Goal: Task Accomplishment & Management: Complete application form

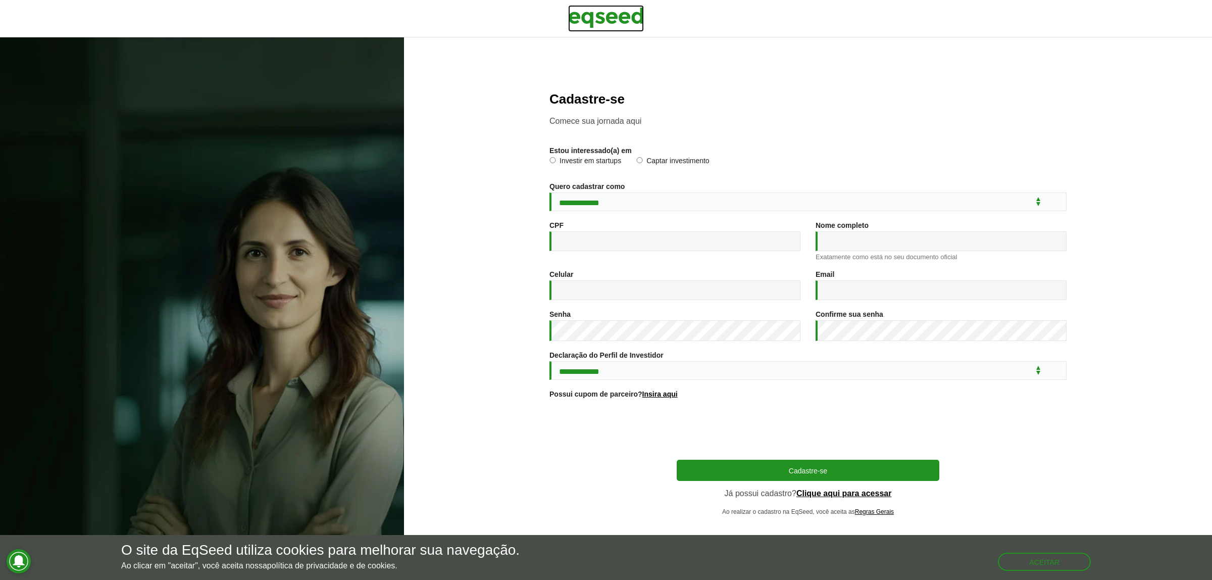
click at [604, 21] on img at bounding box center [606, 17] width 76 height 25
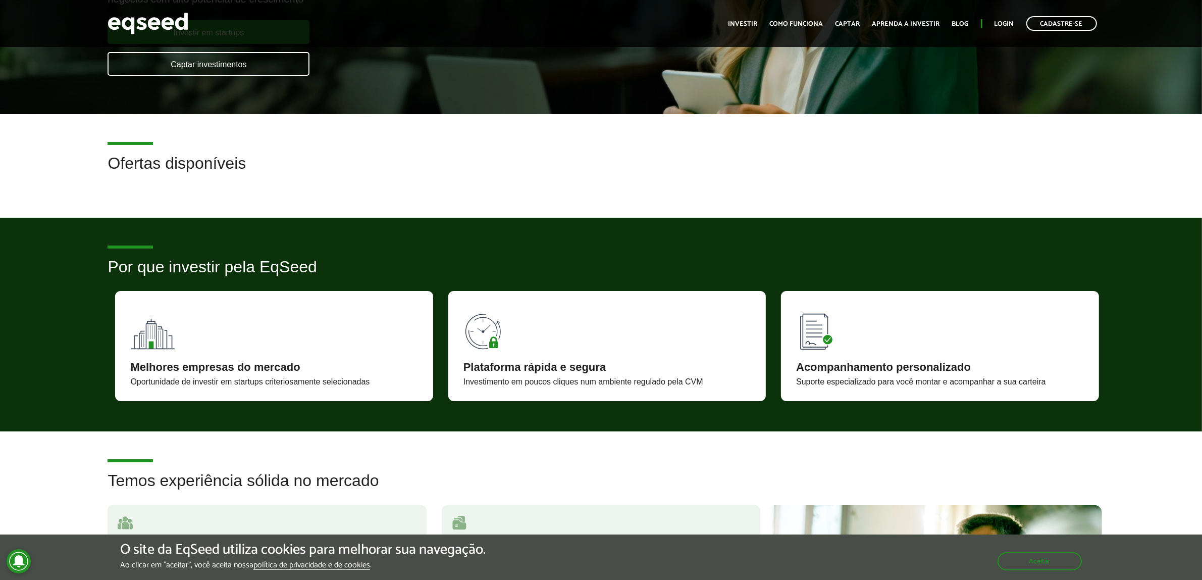
scroll to position [189, 0]
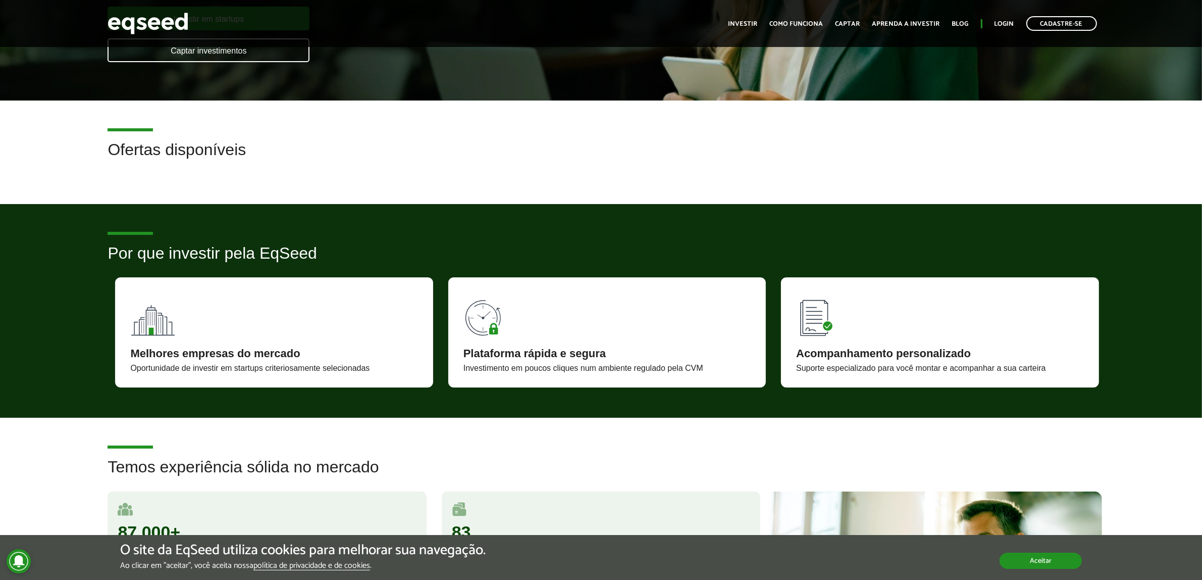
click at [1041, 560] on button "Aceitar" at bounding box center [1041, 560] width 82 height 16
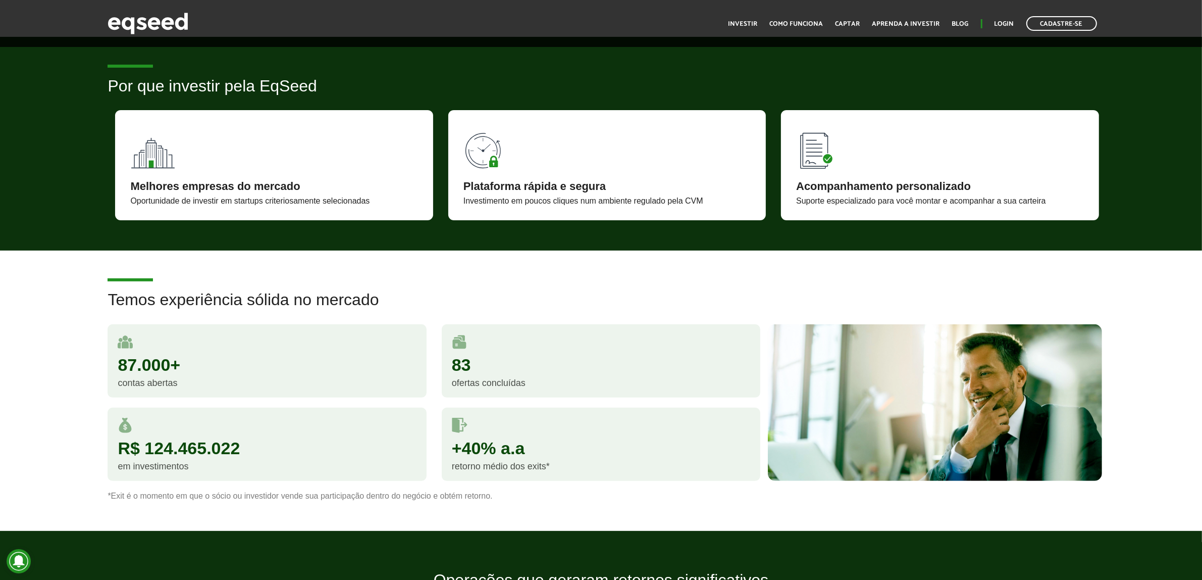
scroll to position [379, 0]
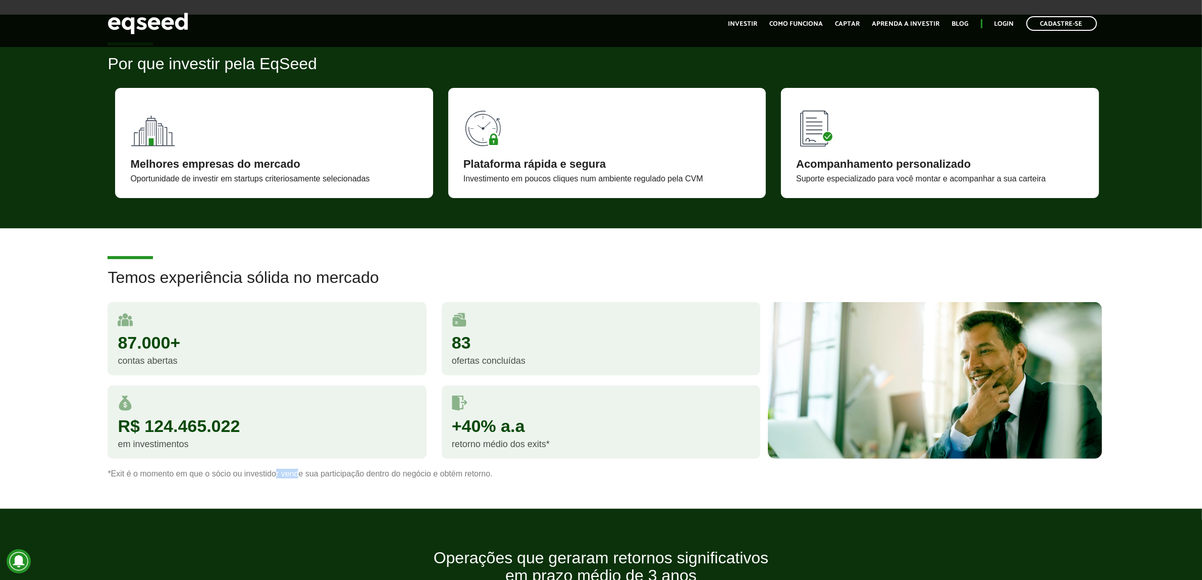
drag, startPoint x: 276, startPoint y: 474, endPoint x: 320, endPoint y: 475, distance: 43.4
click at [300, 475] on p "*Exit é o momento em que o sócio ou investidor vende sua participação dentro do…" at bounding box center [601, 473] width 986 height 10
drag, startPoint x: 341, startPoint y: 475, endPoint x: 378, endPoint y: 475, distance: 36.3
click at [378, 475] on p "*Exit é o momento em que o sócio ou investidor vende sua participação dentro do…" at bounding box center [601, 473] width 986 height 10
drag, startPoint x: 428, startPoint y: 475, endPoint x: 494, endPoint y: 476, distance: 66.1
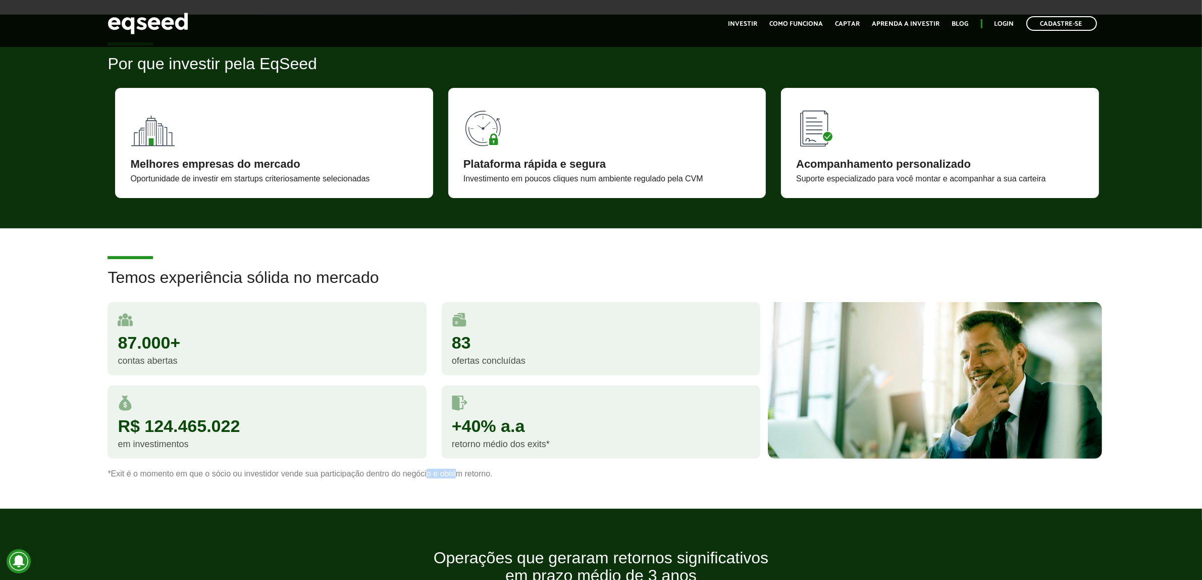
click at [456, 476] on p "*Exit é o momento em que o sócio ou investidor vende sua participação dentro do…" at bounding box center [601, 473] width 986 height 10
click at [494, 476] on p "*Exit é o momento em que o sócio ou investidor vende sua participação dentro do…" at bounding box center [601, 473] width 986 height 10
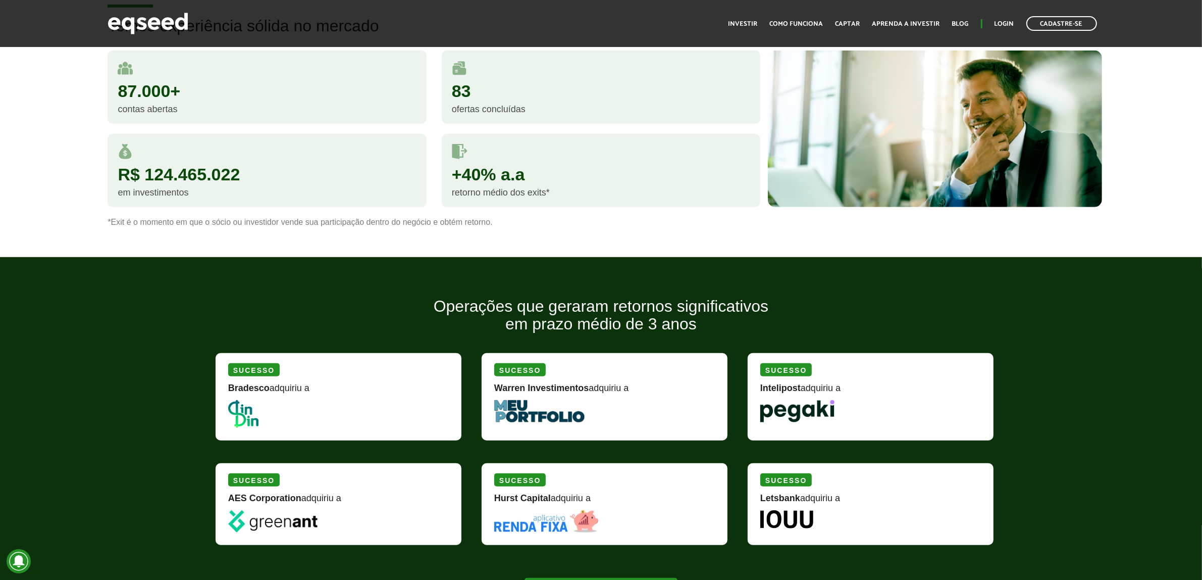
scroll to position [631, 0]
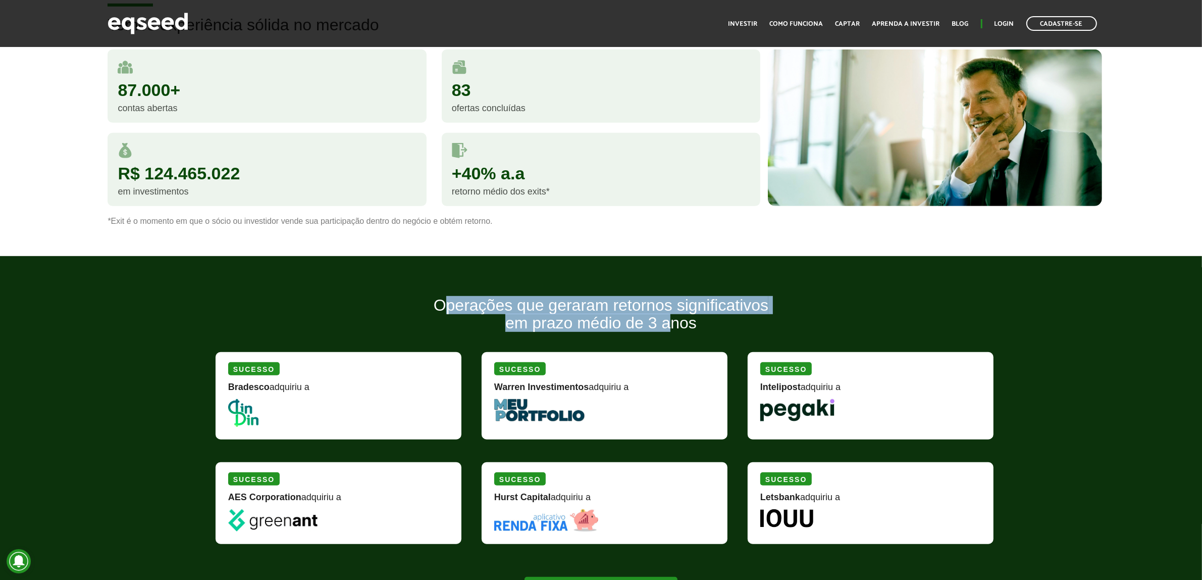
drag, startPoint x: 443, startPoint y: 306, endPoint x: 670, endPoint y: 326, distance: 228.5
click at [670, 326] on h2 "Operações que geraram retornos significativos em prazo médio de 3 anos" at bounding box center [601, 321] width 786 height 50
click at [564, 322] on h2 "Operações que geraram retornos significativos em prazo médio de 3 anos" at bounding box center [601, 321] width 786 height 50
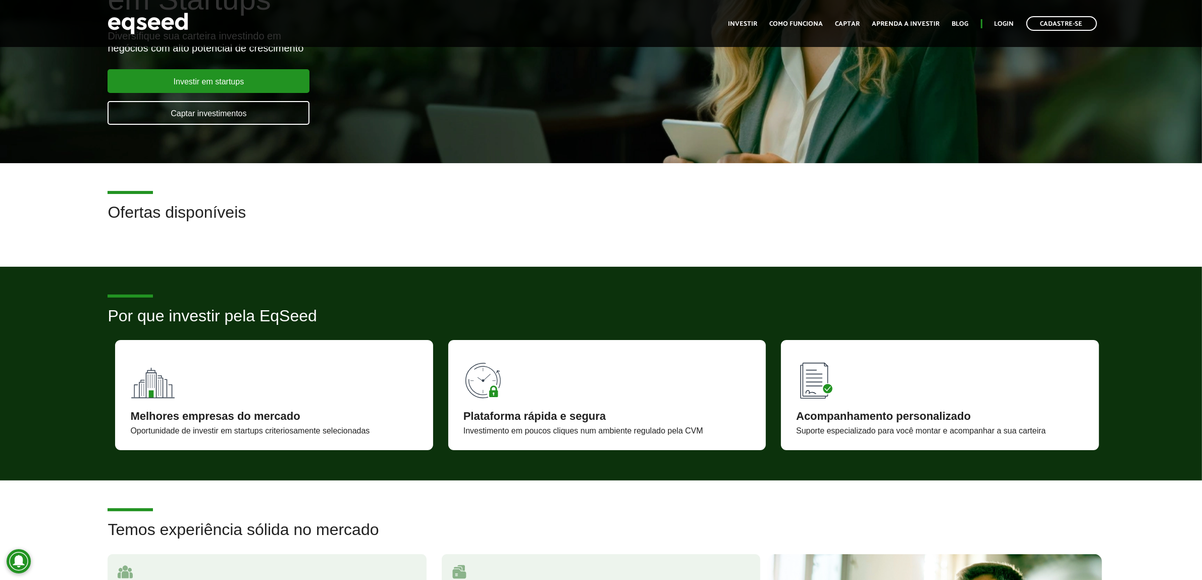
scroll to position [0, 0]
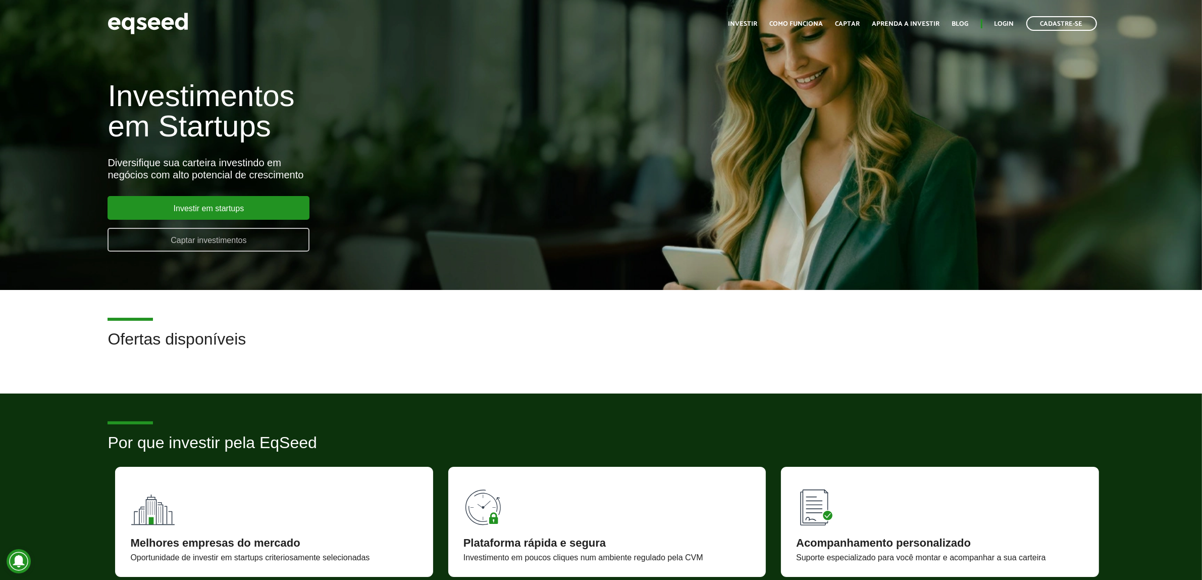
click at [206, 240] on link "Captar investimentos" at bounding box center [209, 240] width 202 height 24
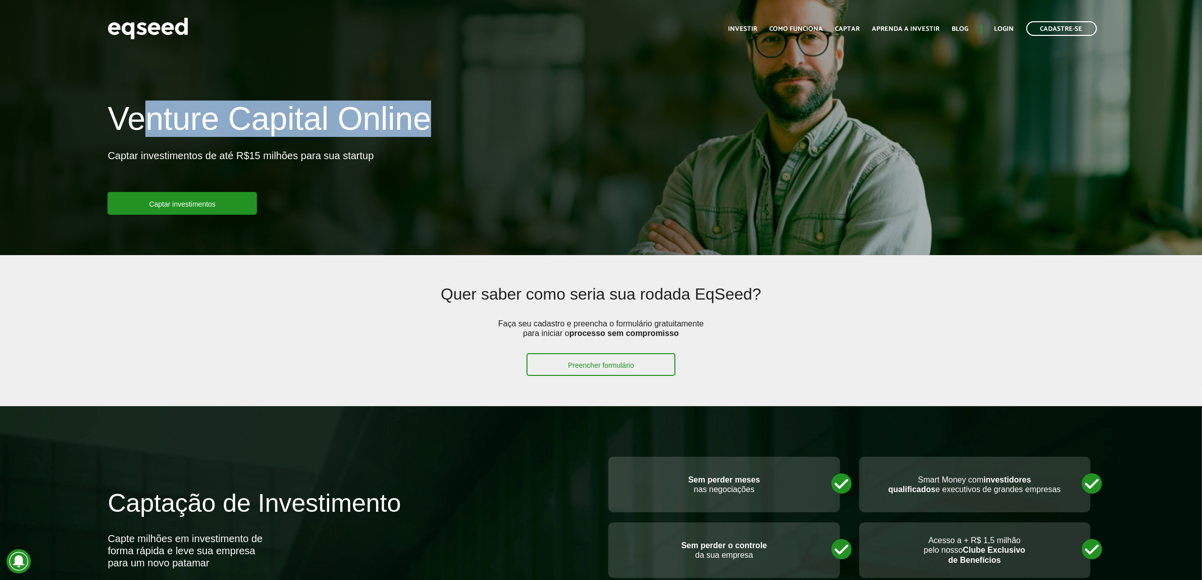
drag, startPoint x: 139, startPoint y: 122, endPoint x: 437, endPoint y: 124, distance: 297.9
click at [437, 124] on div "Venture Capital Online Captar investimentos de até R$15 milhões para sua startu…" at bounding box center [350, 158] width 501 height 114
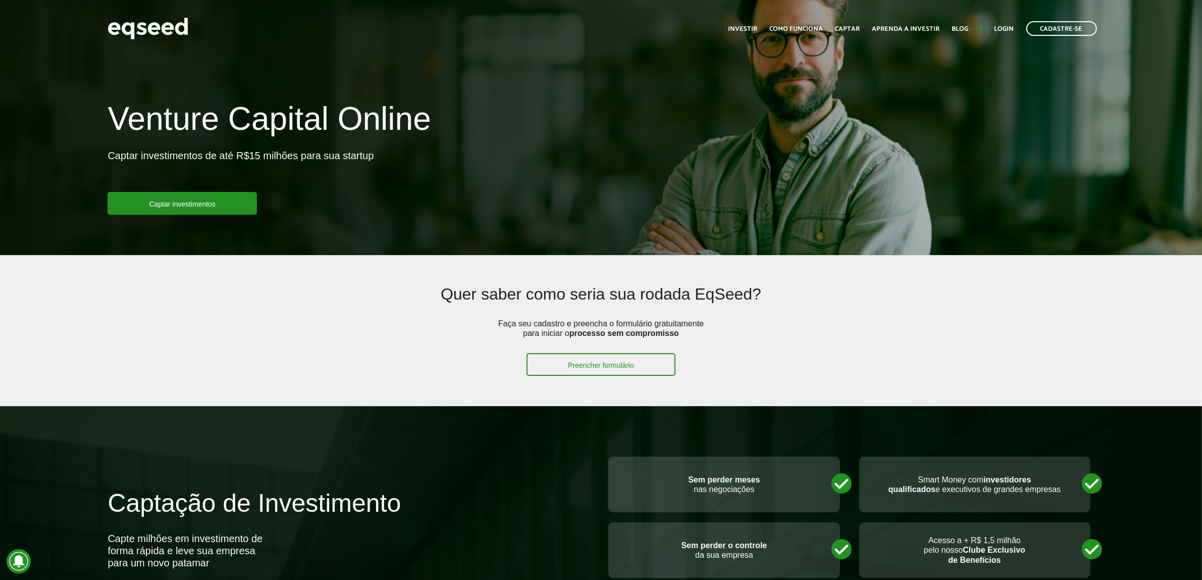
click at [198, 152] on p "Captar investimentos de até R$15 milhões para sua startup" at bounding box center [241, 170] width 266 height 42
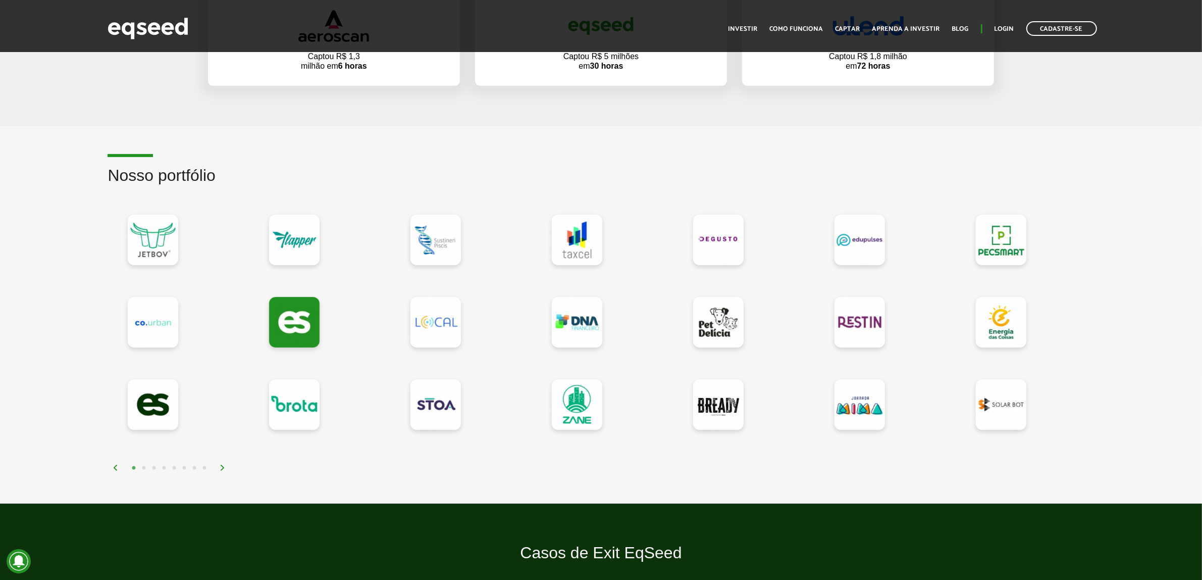
scroll to position [757, 0]
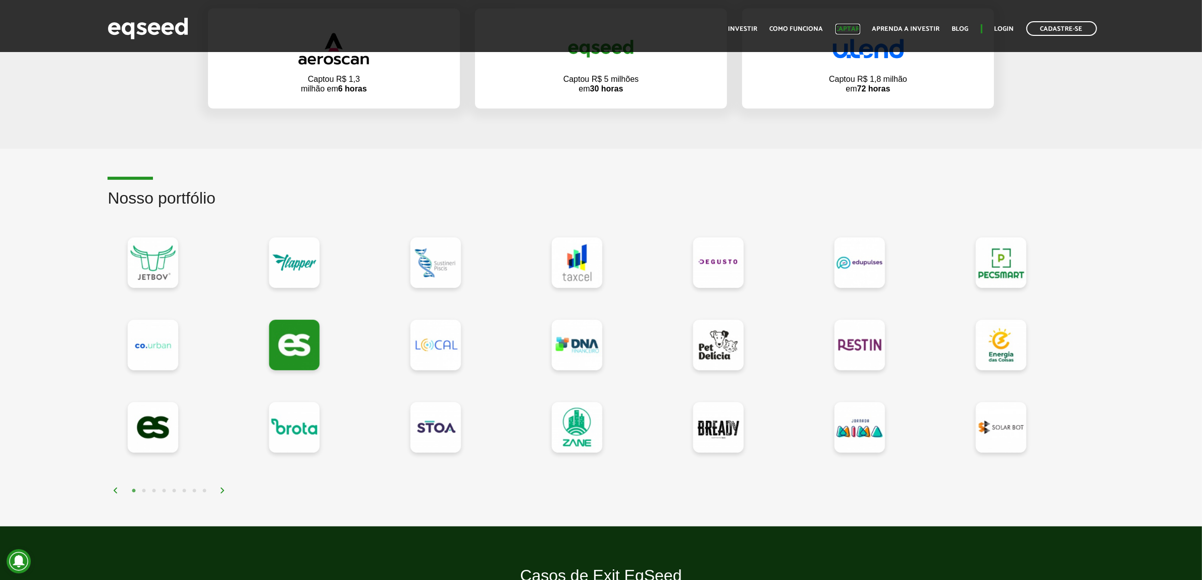
click at [849, 29] on link "Captar" at bounding box center [848, 29] width 25 height 7
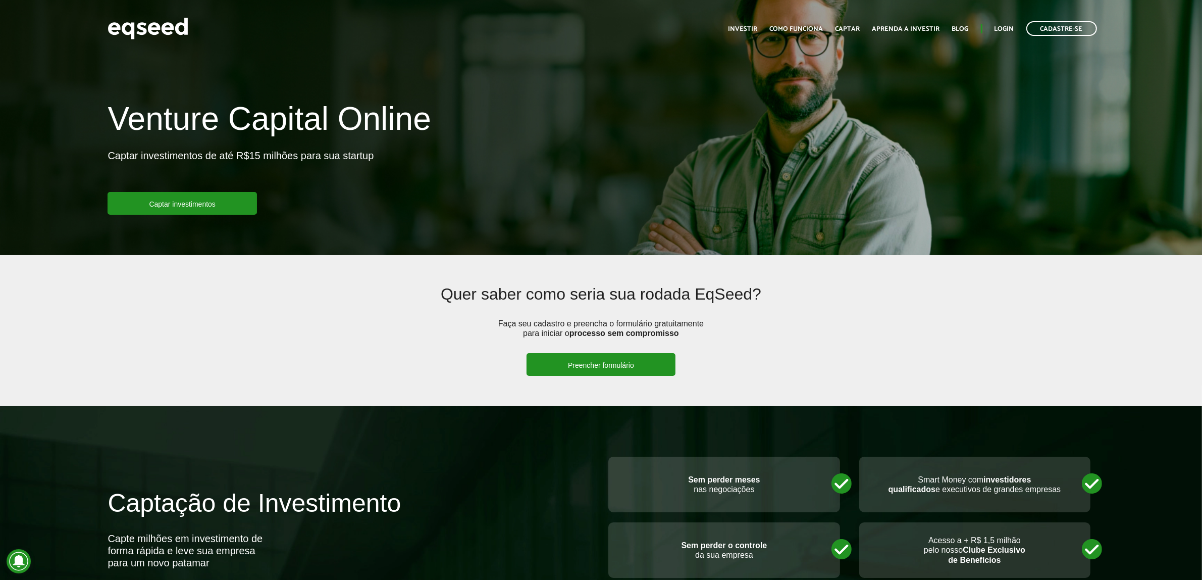
click at [587, 369] on link "Preencher formulário" at bounding box center [601, 364] width 149 height 23
